Goal: Task Accomplishment & Management: Manage account settings

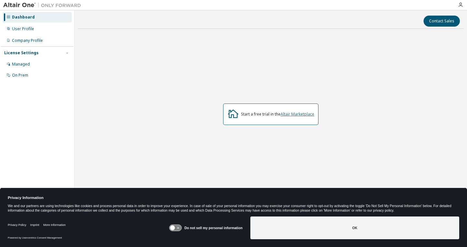
click at [285, 114] on link "Altair Marketplace" at bounding box center [297, 114] width 34 height 6
click at [34, 40] on div "Company Profile" at bounding box center [27, 40] width 31 height 5
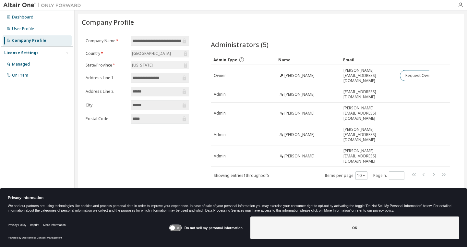
click at [185, 145] on div "**********" at bounding box center [137, 112] width 111 height 169
click at [173, 160] on div "**********" at bounding box center [137, 112] width 111 height 169
click at [25, 77] on div "On Prem" at bounding box center [20, 75] width 16 height 5
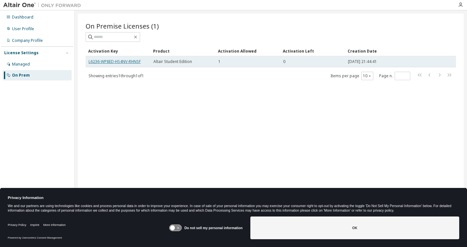
click at [124, 62] on link "L6236-WP8ED-HS4NV-RHNSF" at bounding box center [115, 62] width 52 height 6
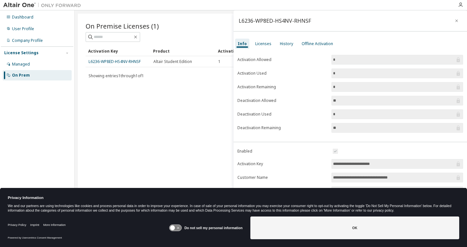
click at [174, 231] on icon at bounding box center [175, 228] width 12 height 6
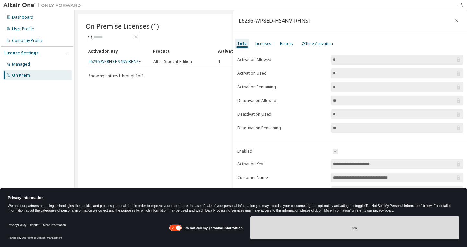
click at [339, 224] on button "OK" at bounding box center [354, 227] width 209 height 23
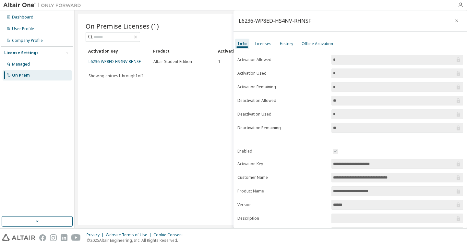
click at [311, 148] on label "Enabled" at bounding box center [282, 150] width 90 height 5
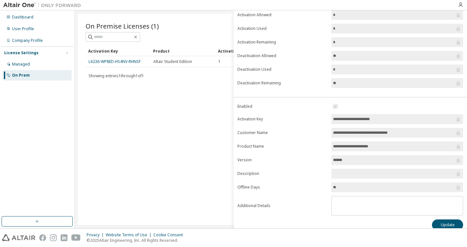
scroll to position [52, 0]
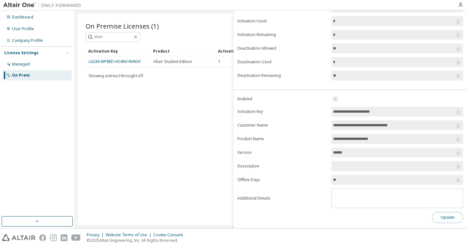
click at [444, 216] on button "Update" at bounding box center [447, 217] width 31 height 11
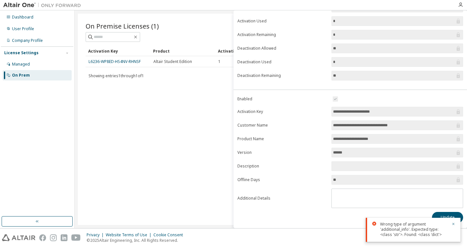
click at [294, 201] on form "**********" at bounding box center [350, 151] width 226 height 113
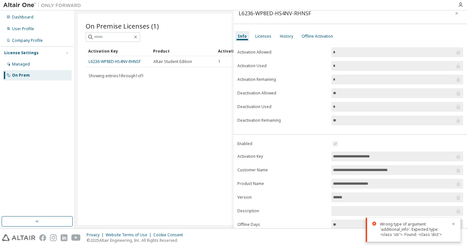
scroll to position [0, 0]
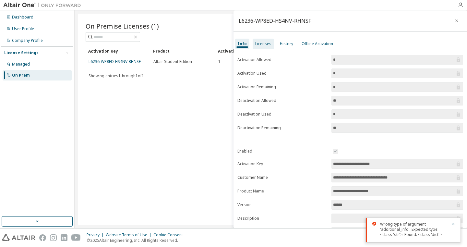
click at [265, 49] on div "Licenses" at bounding box center [263, 44] width 21 height 10
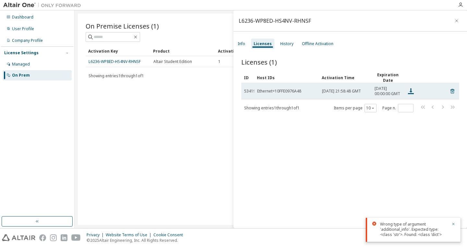
click at [285, 94] on div "Ethernet=10FFE0976A48" at bounding box center [279, 91] width 44 height 5
click at [410, 93] on icon at bounding box center [411, 91] width 6 height 6
click at [411, 94] on icon at bounding box center [411, 91] width 6 height 6
